Goal: Task Accomplishment & Management: Use online tool/utility

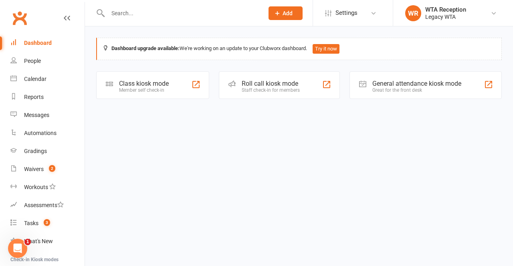
click at [180, 82] on div "Class kiosk mode Member self check-in" at bounding box center [152, 85] width 113 height 28
click at [126, 86] on div "Class kiosk mode" at bounding box center [144, 84] width 50 height 8
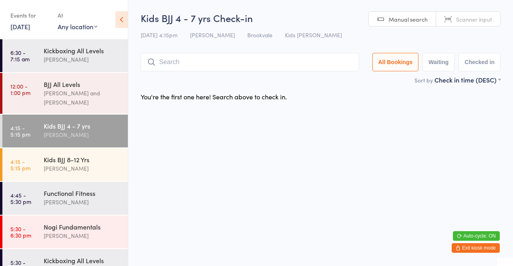
click at [208, 59] on input "search" at bounding box center [250, 62] width 218 height 18
click at [172, 66] on input "search" at bounding box center [250, 62] width 218 height 18
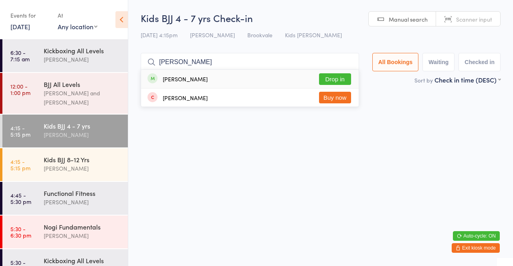
type input "Everett"
click at [335, 78] on button "Drop in" at bounding box center [335, 79] width 32 height 12
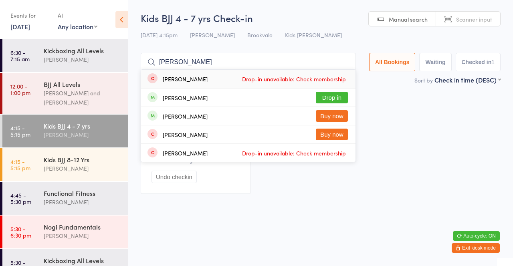
type input "Kai"
click at [342, 98] on button "Drop in" at bounding box center [332, 98] width 32 height 12
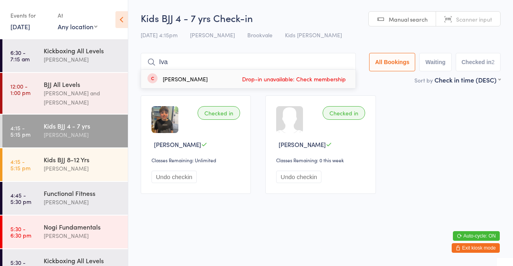
type input "Ivan"
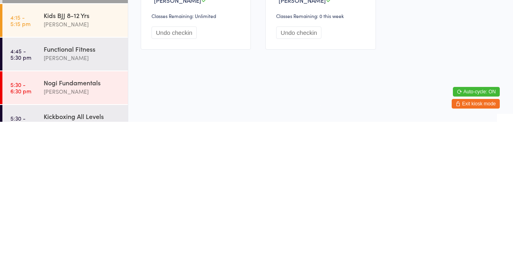
click at [103, 197] on div "Mick McSevney" at bounding box center [82, 201] width 77 height 9
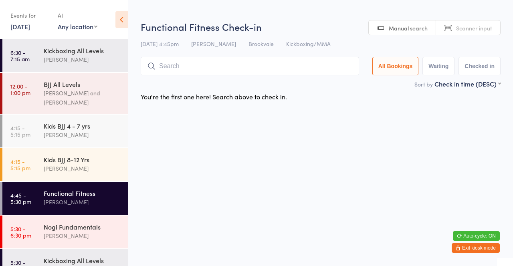
type input "I"
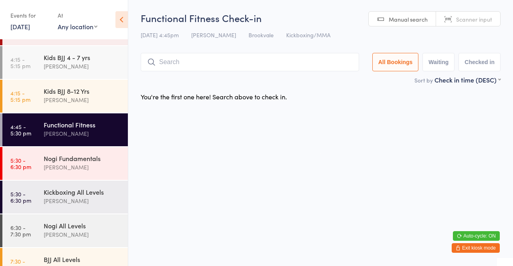
scroll to position [68, 0]
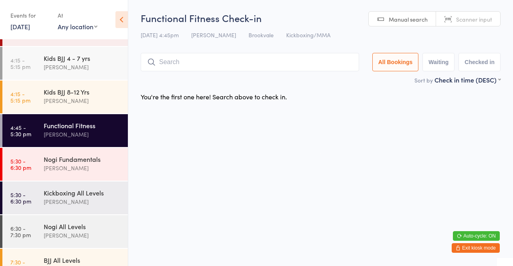
click at [93, 96] on div "David Belmonte" at bounding box center [82, 100] width 77 height 9
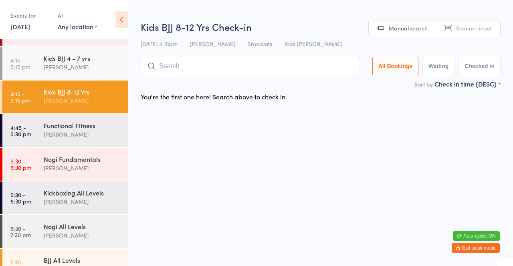
click at [305, 68] on input "search" at bounding box center [250, 66] width 218 height 18
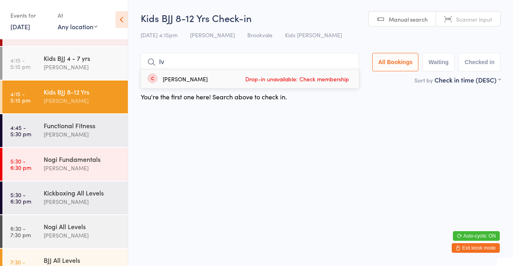
type input "I"
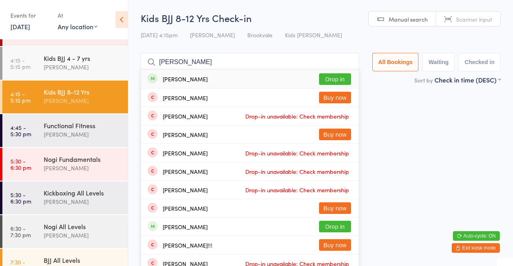
type input "Harry"
click at [340, 83] on button "Drop in" at bounding box center [335, 79] width 32 height 12
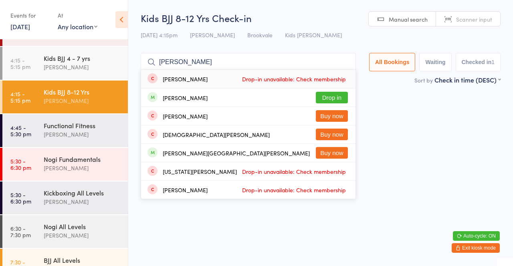
type input "George"
click at [204, 90] on div "George Hood Drop in" at bounding box center [248, 98] width 214 height 18
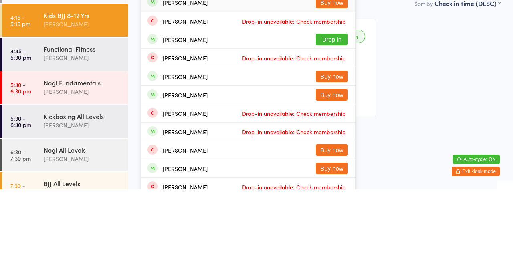
type input "Martin"
click at [339, 118] on button "Drop in" at bounding box center [332, 116] width 32 height 12
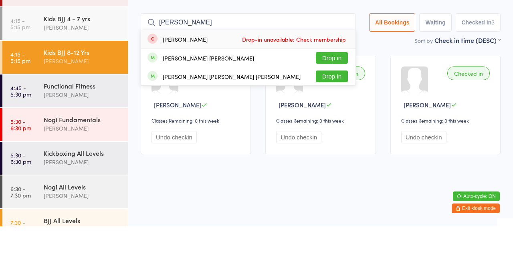
type input "Franci"
click at [334, 118] on button "Drop in" at bounding box center [332, 116] width 32 height 12
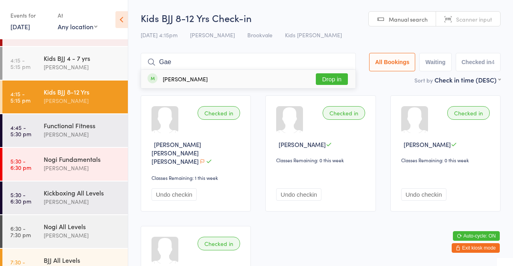
type input "Gae"
click at [330, 78] on button "Drop in" at bounding box center [332, 79] width 32 height 12
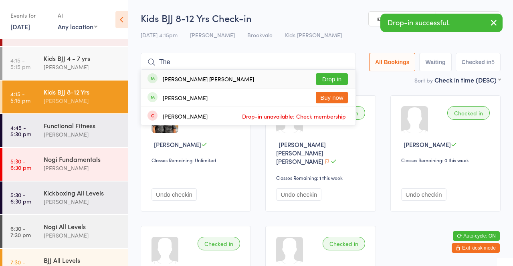
type input "The"
click at [332, 79] on button "Drop in" at bounding box center [332, 79] width 32 height 12
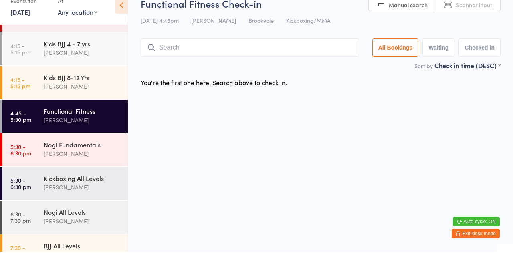
click at [47, 99] on div "David Belmonte" at bounding box center [82, 100] width 77 height 9
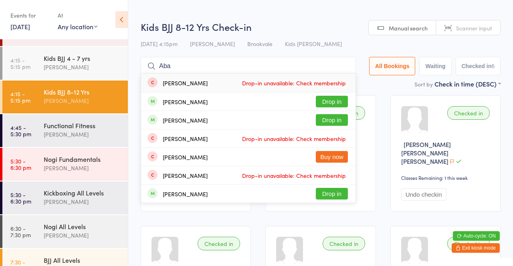
type input "Aba"
click at [334, 101] on button "Drop in" at bounding box center [332, 102] width 32 height 12
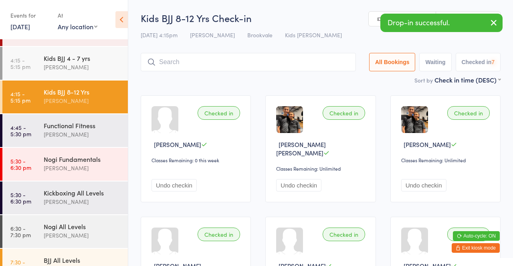
click at [277, 65] on input "search" at bounding box center [248, 62] width 215 height 18
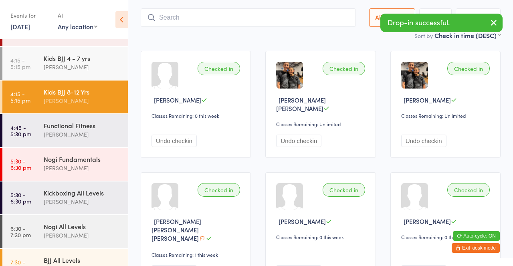
scroll to position [53, 0]
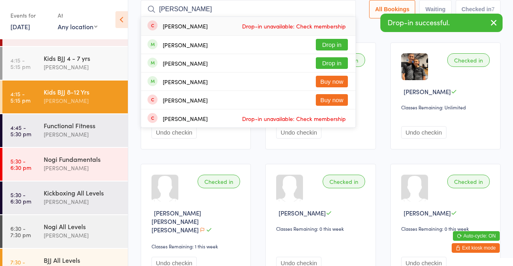
type input "Kai"
click at [334, 45] on button "Drop in" at bounding box center [332, 45] width 32 height 12
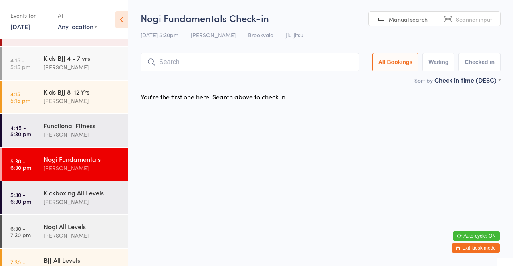
scroll to position [92, 0]
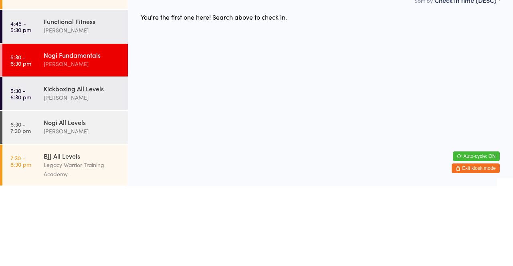
click at [90, 180] on div "Mick McSevney" at bounding box center [82, 177] width 77 height 9
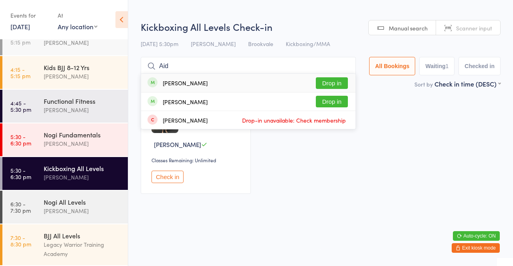
type input "Aid"
click at [338, 83] on button "Drop in" at bounding box center [332, 83] width 32 height 12
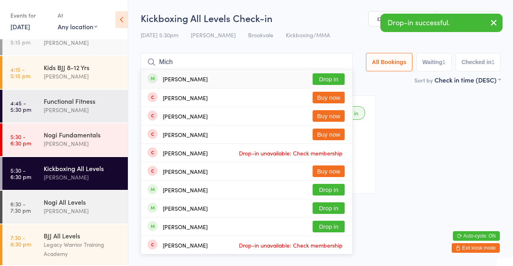
type input "Mich"
click at [329, 80] on button "Drop in" at bounding box center [328, 79] width 32 height 12
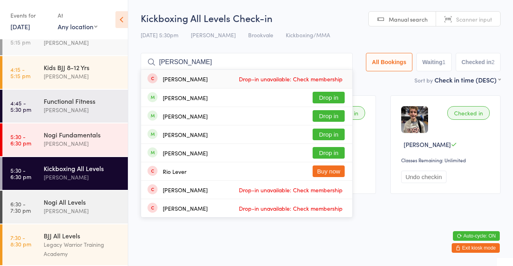
type input "Leo"
click at [324, 99] on button "Drop in" at bounding box center [328, 98] width 32 height 12
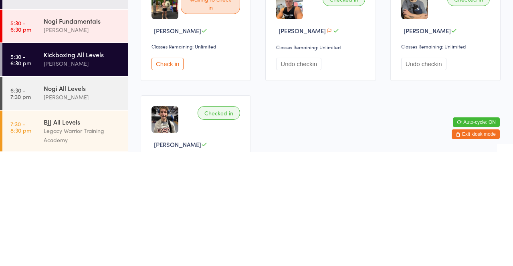
click at [87, 179] on div "Mick McSevney" at bounding box center [82, 177] width 77 height 9
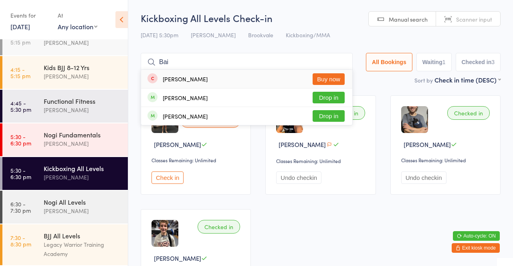
type input "Bai"
click at [329, 99] on button "Drop in" at bounding box center [328, 98] width 32 height 12
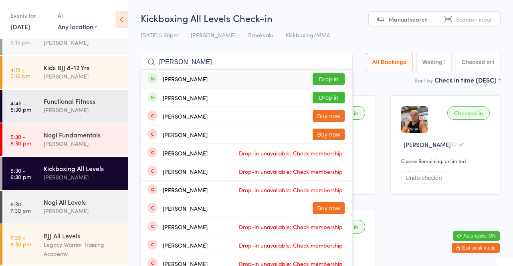
type input "Lucas ben"
click at [330, 79] on button "Drop in" at bounding box center [328, 79] width 32 height 12
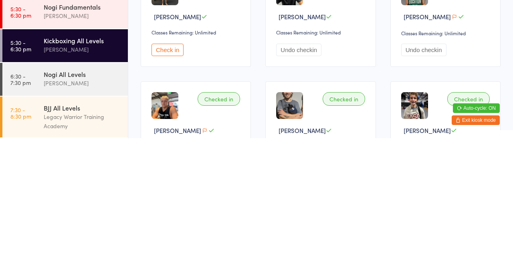
click at [52, 211] on div "Thiago Braga" at bounding box center [82, 210] width 77 height 9
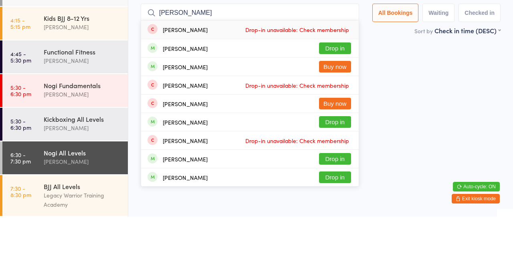
type input "Matthew"
click at [331, 99] on button "Drop in" at bounding box center [335, 98] width 32 height 12
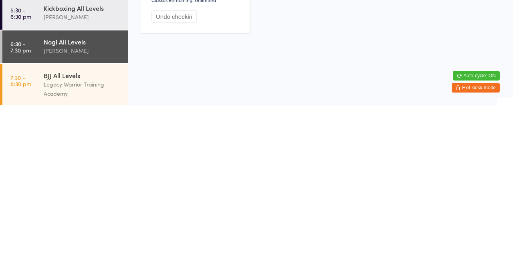
click at [35, 211] on link "6:30 - 7:30 pm Nogi All Levels Thiago Braga" at bounding box center [64, 207] width 125 height 33
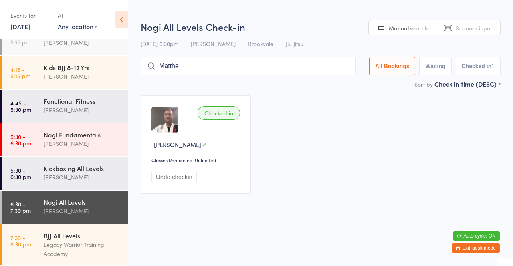
type input "Matthew"
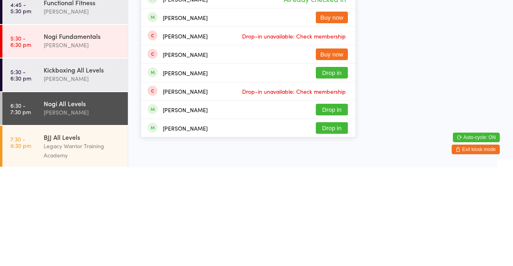
click at [88, 177] on div "Mick McSevney" at bounding box center [82, 177] width 77 height 9
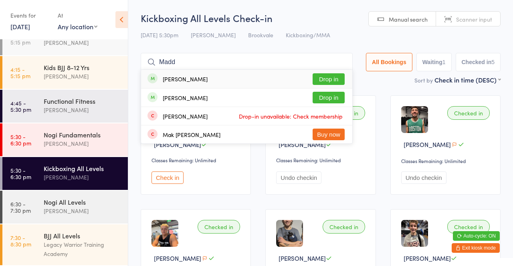
type input "Madd"
click at [334, 79] on button "Drop in" at bounding box center [328, 79] width 32 height 12
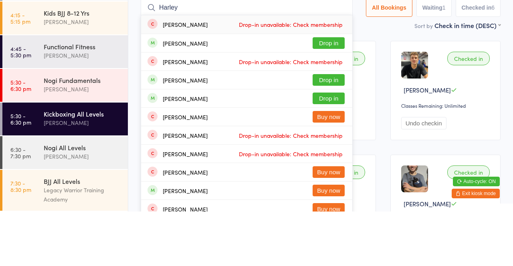
type input "Harley"
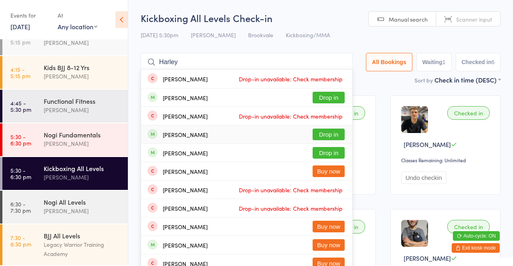
click at [329, 134] on button "Drop in" at bounding box center [328, 135] width 32 height 12
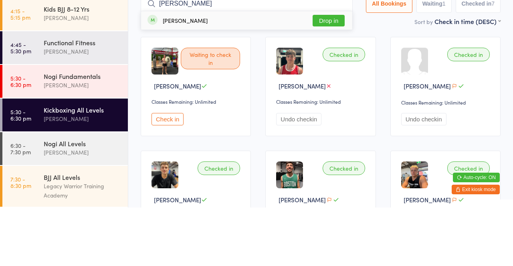
type input "Lach"
click at [325, 79] on button "Drop in" at bounding box center [328, 79] width 32 height 12
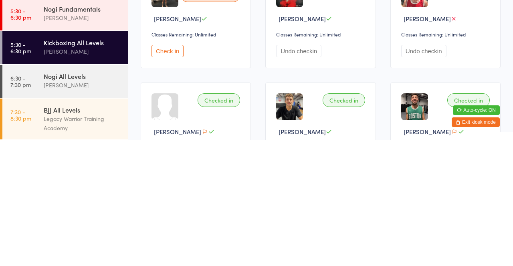
click at [166, 175] on button "Check in" at bounding box center [167, 177] width 32 height 12
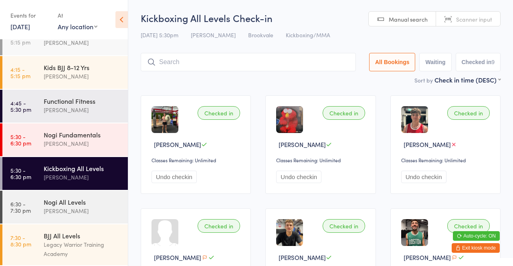
click at [85, 132] on div "Nogi Fundamentals" at bounding box center [82, 134] width 77 height 9
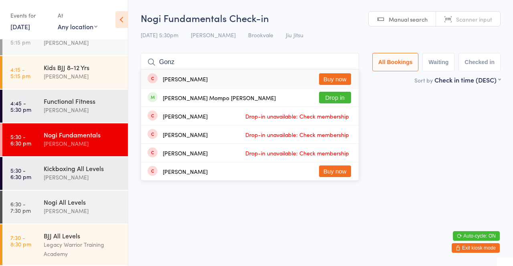
type input "Gonz"
click at [344, 99] on button "Drop in" at bounding box center [335, 98] width 32 height 12
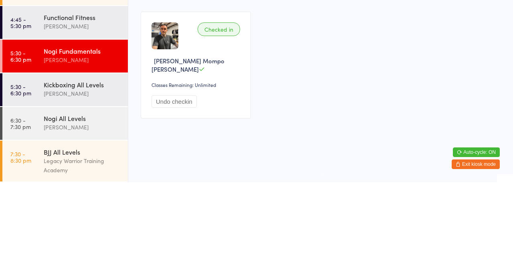
click at [86, 162] on div "Kickboxing All Levels Mick McSevney" at bounding box center [86, 173] width 84 height 32
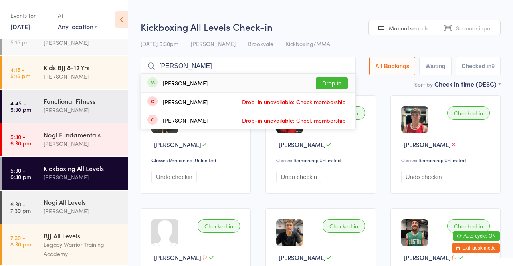
type input "Toby"
click at [334, 85] on button "Drop in" at bounding box center [332, 83] width 32 height 12
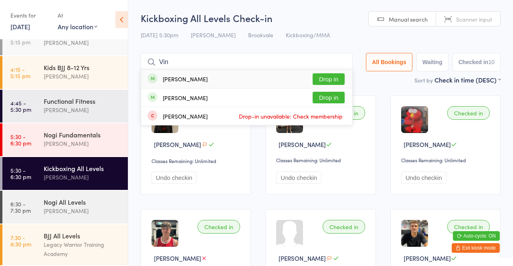
type input "Vin"
click at [334, 81] on button "Drop in" at bounding box center [328, 79] width 32 height 12
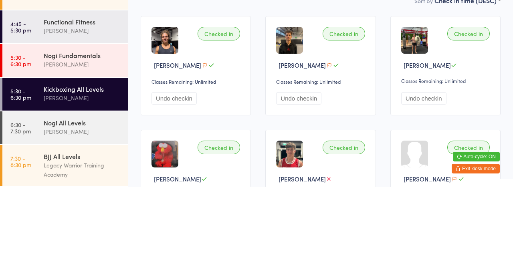
click at [80, 145] on div "Thiago Braga" at bounding box center [82, 143] width 77 height 9
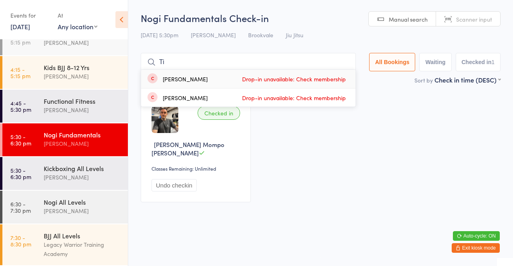
type input "Tim"
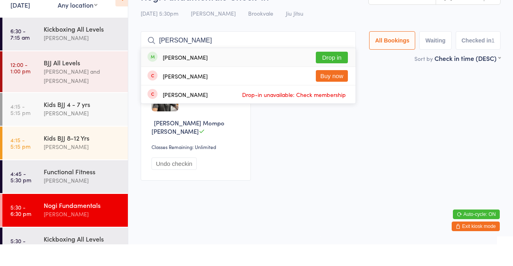
click at [111, 54] on div "Kickboxing All Levels" at bounding box center [82, 50] width 77 height 9
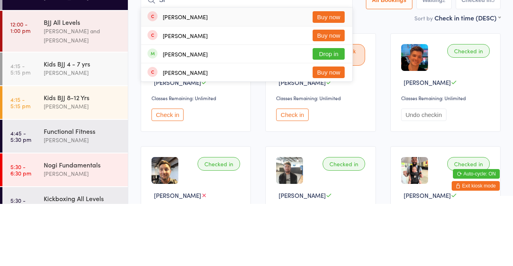
type input "Si"
click at [334, 119] on button "Drop in" at bounding box center [328, 116] width 32 height 12
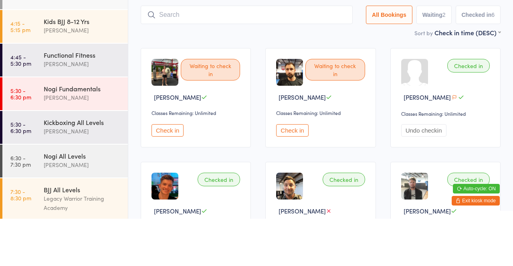
scroll to position [92, 0]
click at [87, 143] on div "Thiago Braga" at bounding box center [82, 143] width 77 height 9
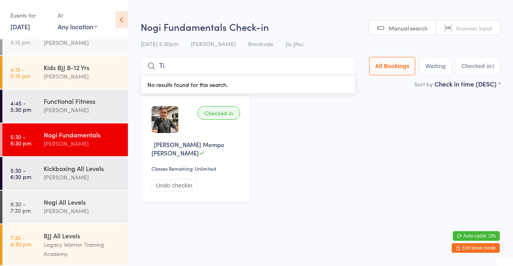
type input "Tim"
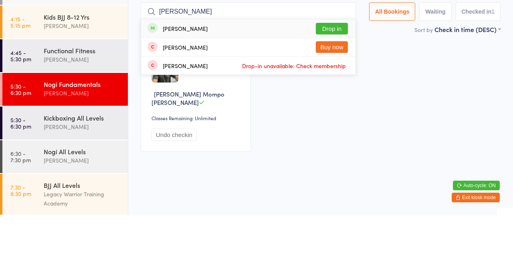
click at [347, 61] on input "Tim" at bounding box center [248, 62] width 215 height 18
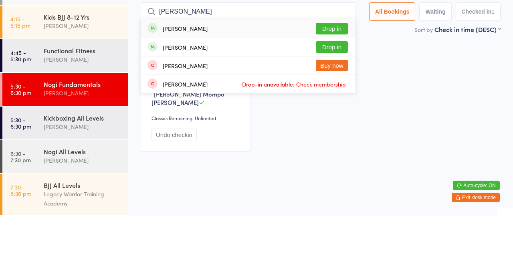
type input "Tim"
click at [337, 97] on button "Drop in" at bounding box center [332, 98] width 32 height 12
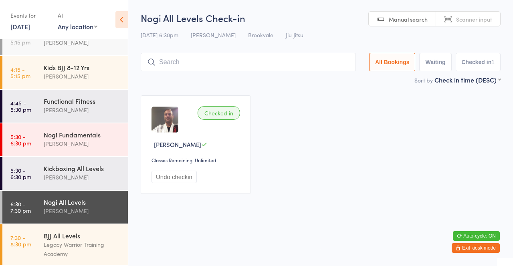
click at [253, 62] on input "search" at bounding box center [248, 62] width 215 height 18
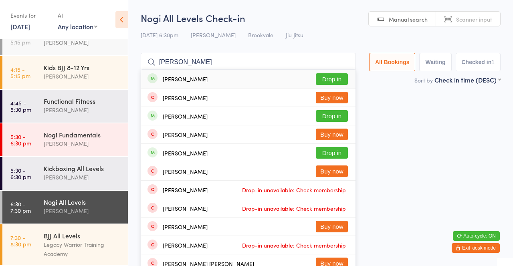
type input "Sam"
click at [342, 81] on button "Drop in" at bounding box center [332, 79] width 32 height 12
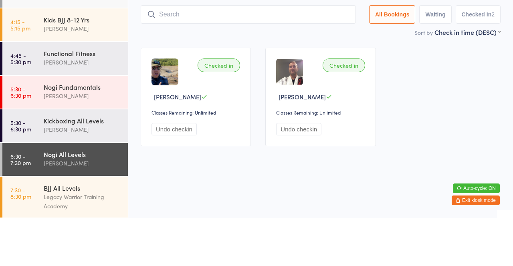
click at [161, 65] on input "search" at bounding box center [248, 62] width 215 height 18
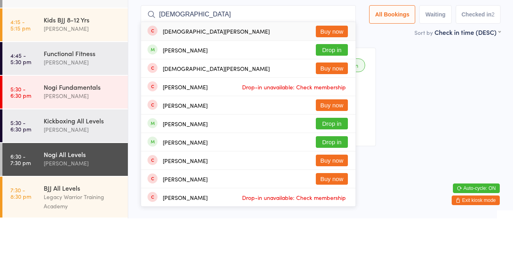
type input "Christ"
click at [323, 99] on button "Drop in" at bounding box center [332, 98] width 32 height 12
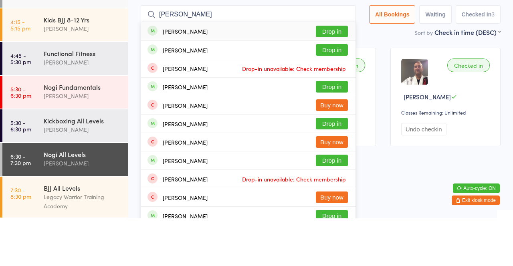
type input "Daniel roman"
click at [273, 84] on div "Daniel Romanciuc Drop in" at bounding box center [248, 79] width 214 height 18
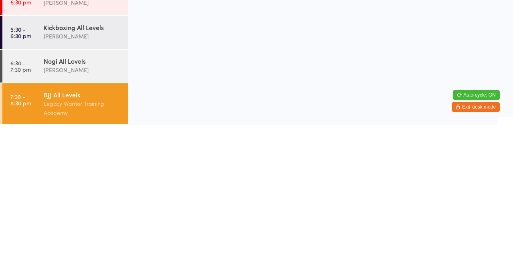
click at [91, 205] on div "Nogi All Levels" at bounding box center [82, 201] width 77 height 9
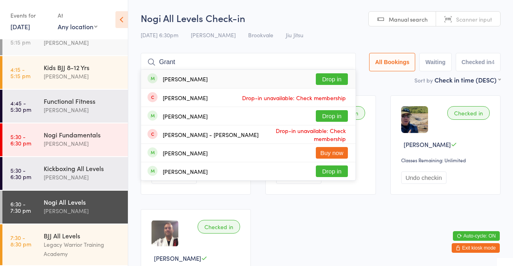
type input "Grant"
click at [340, 73] on button "Drop in" at bounding box center [332, 79] width 32 height 12
